Goal: Task Accomplishment & Management: Manage account settings

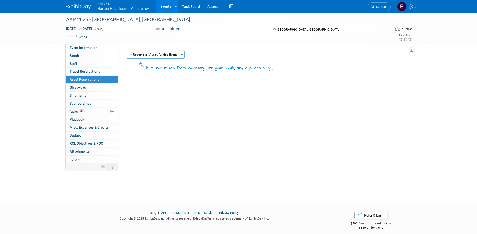
click at [135, 11] on button "Nimlok KY Norton Healthcare - Children’s" at bounding box center [126, 6] width 59 height 13
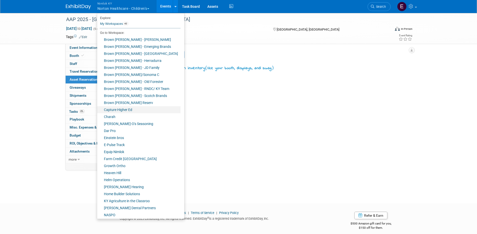
click at [129, 110] on link "Capture Higher Ed" at bounding box center [138, 109] width 83 height 7
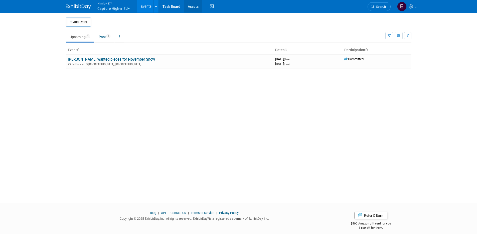
click at [193, 7] on link "Assets" at bounding box center [193, 6] width 18 height 13
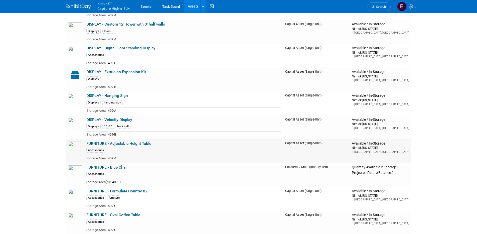
scroll to position [162, 0]
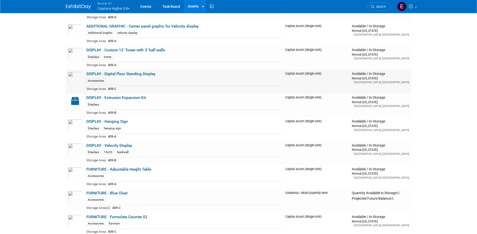
click at [134, 73] on link "DISPLAY - Digital Floor Standing Display" at bounding box center [120, 74] width 69 height 5
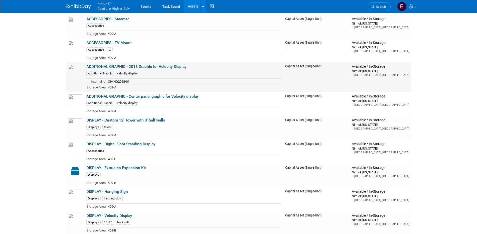
scroll to position [93, 0]
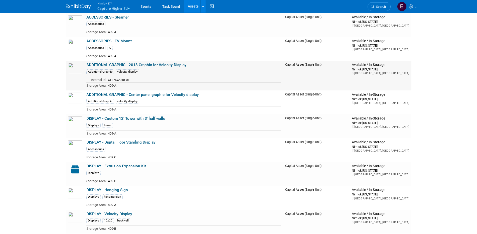
click at [164, 63] on link "ADDITIONAL GRAPHIC - 2018 Graphic for Velocity Display" at bounding box center [136, 65] width 100 height 5
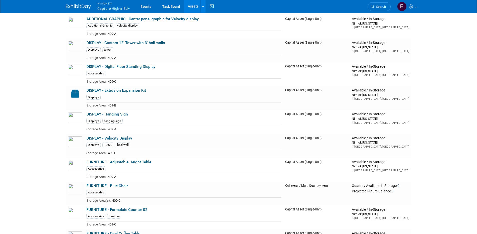
scroll to position [170, 0]
click at [117, 138] on link "DISPLAY - Velocity Display" at bounding box center [109, 137] width 46 height 5
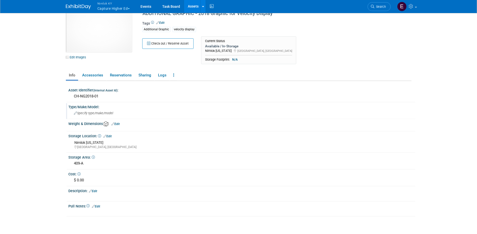
scroll to position [53, 0]
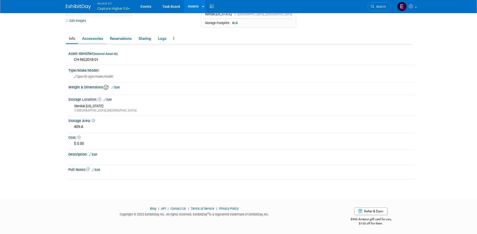
click at [96, 41] on link "Accessories" at bounding box center [92, 38] width 27 height 9
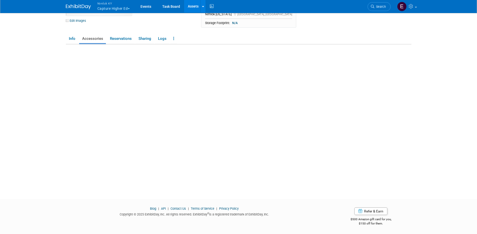
scroll to position [48, 0]
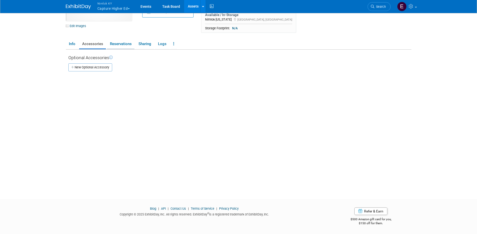
click at [127, 44] on link "Reservations" at bounding box center [121, 44] width 28 height 9
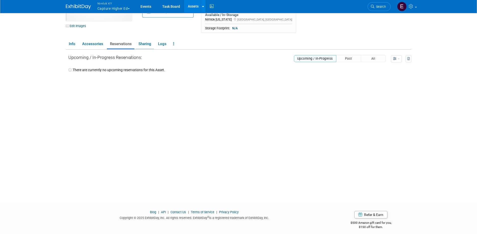
click at [137, 45] on link "Sharing" at bounding box center [144, 44] width 19 height 9
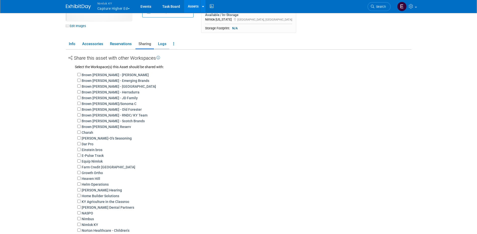
click at [159, 45] on link "Logs" at bounding box center [162, 44] width 14 height 9
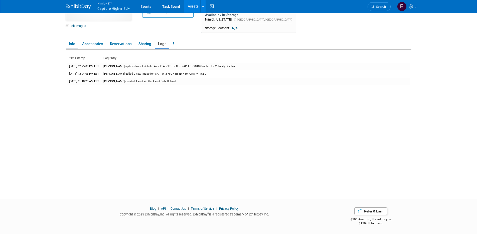
click at [71, 43] on link "Info" at bounding box center [72, 44] width 12 height 9
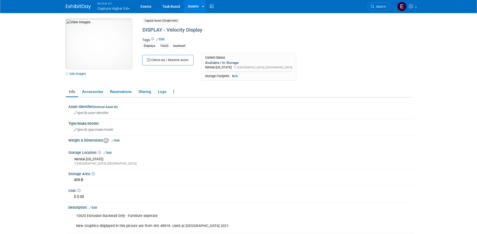
click at [98, 51] on img at bounding box center [99, 44] width 66 height 50
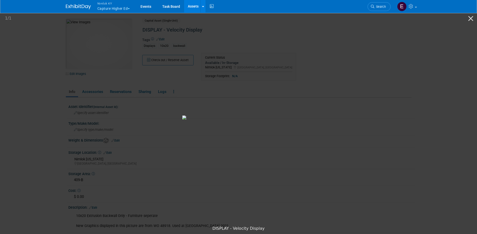
click at [340, 126] on picture at bounding box center [238, 117] width 477 height 211
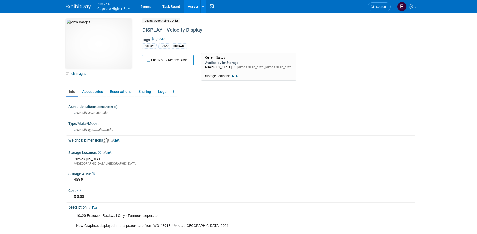
click at [102, 61] on img at bounding box center [99, 44] width 66 height 50
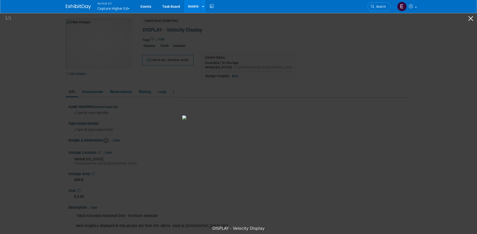
click at [35, 105] on picture at bounding box center [238, 117] width 477 height 211
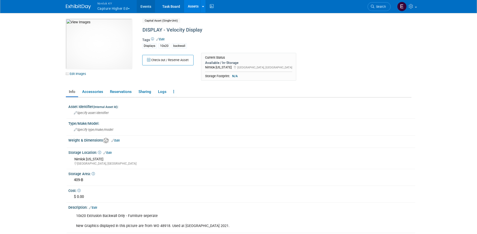
click at [149, 6] on link "Events" at bounding box center [146, 6] width 18 height 13
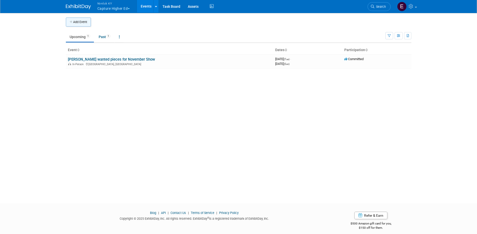
click at [86, 23] on button "Add Event" at bounding box center [78, 22] width 25 height 9
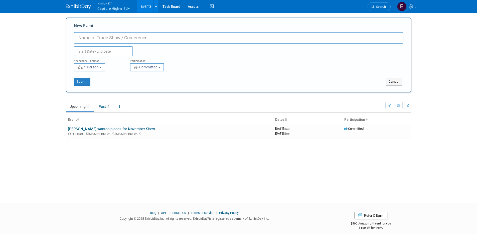
click at [90, 42] on input "New Event" at bounding box center [238, 38] width 329 height 12
type input "NCAC"
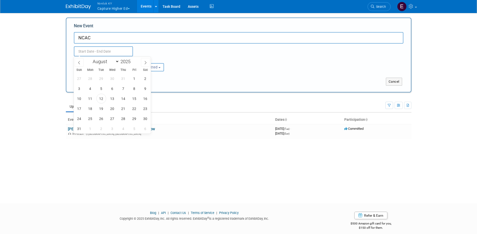
click at [88, 52] on input "text" at bounding box center [103, 51] width 59 height 10
click at [144, 61] on icon at bounding box center [146, 63] width 4 height 4
select select "8"
click at [123, 99] on span "18" at bounding box center [123, 99] width 10 height 10
click at [145, 97] on span "20" at bounding box center [145, 99] width 10 height 10
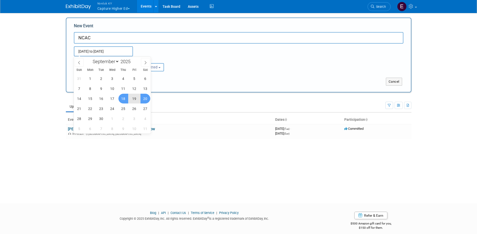
type input "Sep 18, 2025 to Sep 20, 2025"
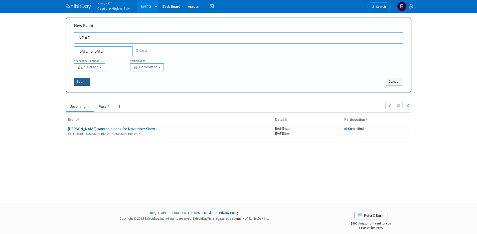
click at [81, 79] on button "Submit" at bounding box center [82, 82] width 17 height 8
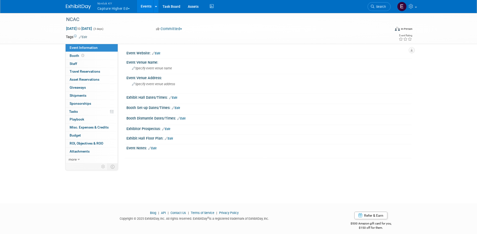
click at [81, 79] on span "Asset Reservations 0" at bounding box center [85, 79] width 30 height 4
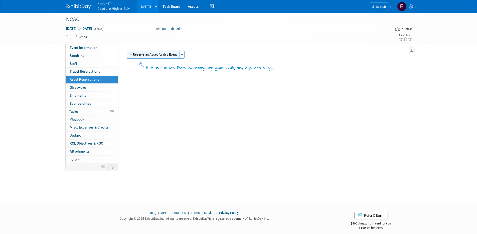
click at [154, 54] on button "Reserve an Asset for this Event" at bounding box center [153, 55] width 53 height 8
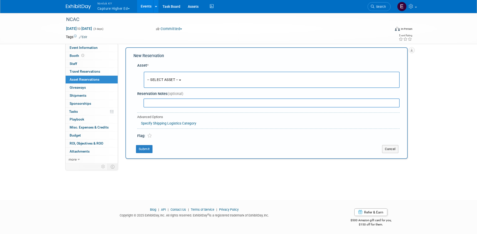
scroll to position [4, 0]
click at [164, 75] on button "-- SELECT ASSET --" at bounding box center [272, 79] width 256 height 16
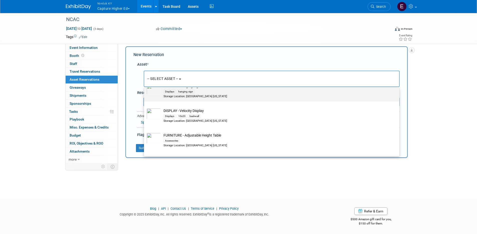
scroll to position [258, 0]
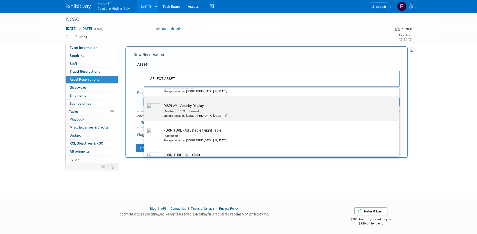
click at [220, 111] on div "Displays 10x20 backwall" at bounding box center [276, 111] width 226 height 6
click at [145, 102] on input "DISPLAY - Velocity Display Displays 10x20 backwall Storage Location: Nimlok Ken…" at bounding box center [142, 100] width 3 height 3
select select "10715368"
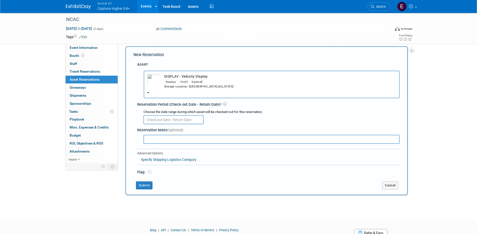
click at [183, 117] on input "text" at bounding box center [173, 119] width 60 height 9
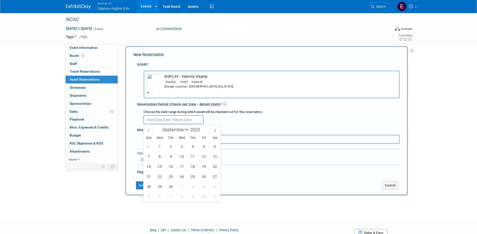
click at [149, 130] on icon at bounding box center [149, 131] width 4 height 4
select select "7"
click at [172, 168] on span "12" at bounding box center [171, 166] width 10 height 10
type input "Aug 12, 2025"
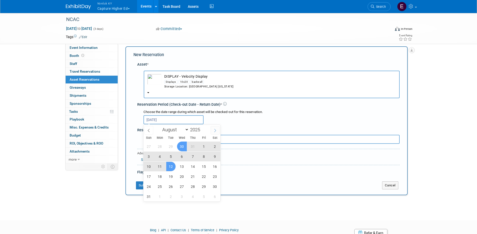
click at [214, 128] on span at bounding box center [214, 130] width 9 height 9
select select "8"
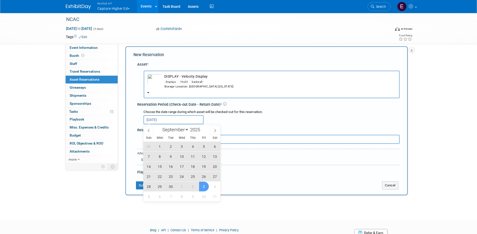
click at [204, 187] on span "3" at bounding box center [204, 186] width 10 height 10
type input "Aug 12, 2025 to Oct 3, 2025"
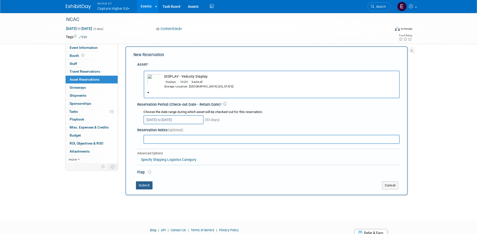
click at [148, 186] on button "Submit" at bounding box center [144, 185] width 17 height 8
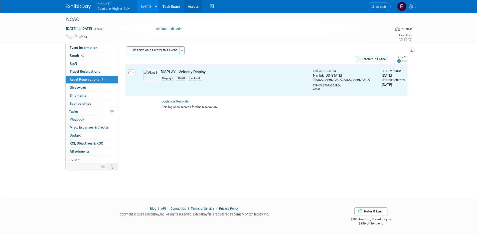
click at [195, 9] on link "Assets" at bounding box center [193, 6] width 18 height 13
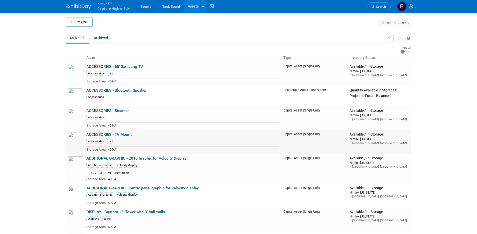
click at [117, 133] on link "ACCESSORIES - TV Mount" at bounding box center [108, 134] width 45 height 5
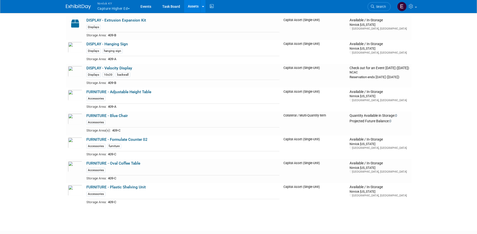
scroll to position [271, 0]
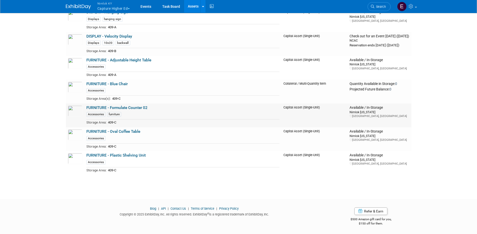
click at [129, 107] on link "FURNITURE - Formulate Counter 02" at bounding box center [116, 107] width 61 height 5
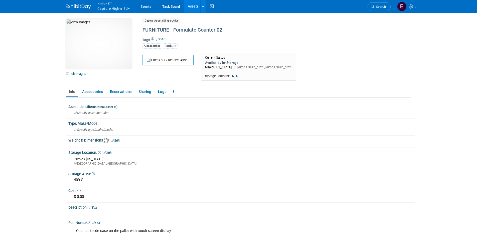
click at [119, 7] on button "Nimlok KY Capture Higher Ed" at bounding box center [116, 6] width 39 height 13
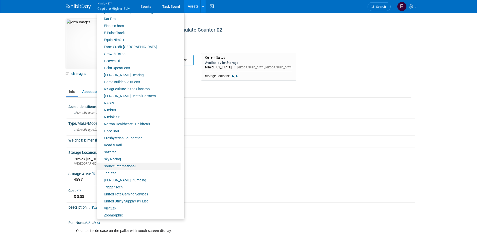
scroll to position [114, 0]
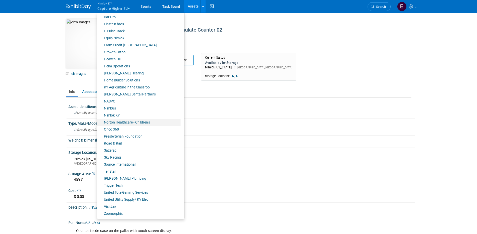
click at [116, 123] on link "Norton Healthcare - Children’s" at bounding box center [138, 122] width 83 height 7
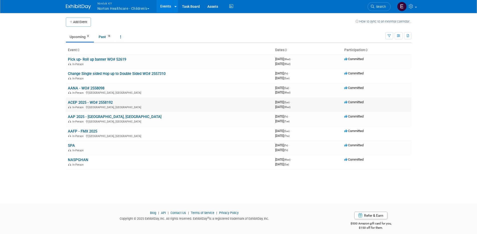
click at [93, 103] on link "ACEP 2025 - WO# 2558192" at bounding box center [90, 102] width 45 height 5
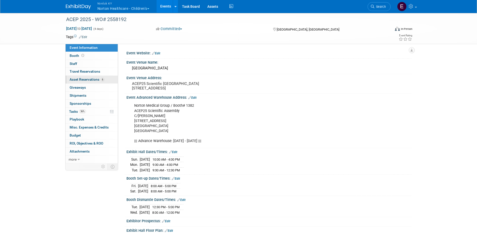
click at [92, 81] on span "Asset Reservations 6" at bounding box center [87, 79] width 35 height 4
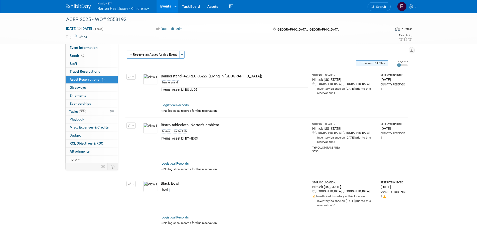
click at [379, 61] on button "Generate Pull Sheet" at bounding box center [372, 63] width 33 height 6
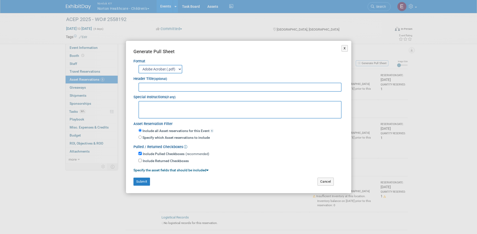
click at [189, 88] on input "text" at bounding box center [239, 87] width 203 height 9
type input "T"
type input "WO# 2558192"
click at [185, 110] on textarea at bounding box center [239, 110] width 203 height 18
type textarea "- [PERSON_NAME] to drop off giveaways on 8/12 - TWW to pickup on 8/18"
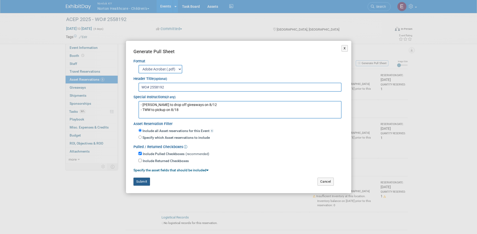
click at [146, 182] on button "Submit" at bounding box center [141, 181] width 17 height 8
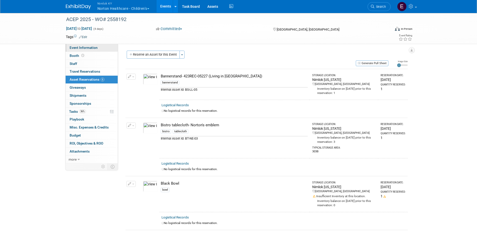
click at [82, 50] on link "Event Information" at bounding box center [92, 48] width 52 height 8
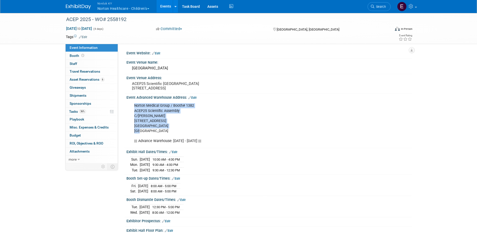
drag, startPoint x: 144, startPoint y: 143, endPoint x: 132, endPoint y: 119, distance: 27.4
click at [132, 119] on div "Norton Medical Group / Booth# 1382 ACEP25 Scientific Assembly C/[PERSON_NAME] […" at bounding box center [243, 123] width 225 height 45
copy div "Norton Medical Group / Booth# 1382 ACEP25 Scientific Assembly C/[PERSON_NAME] […"
